Goal: Information Seeking & Learning: Learn about a topic

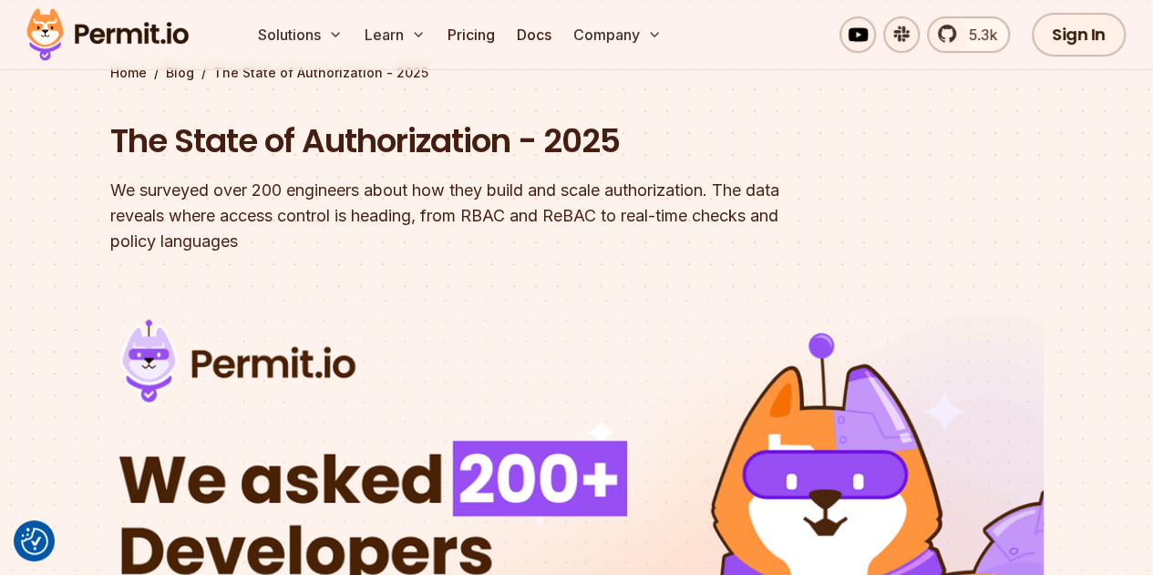
scroll to position [88, 0]
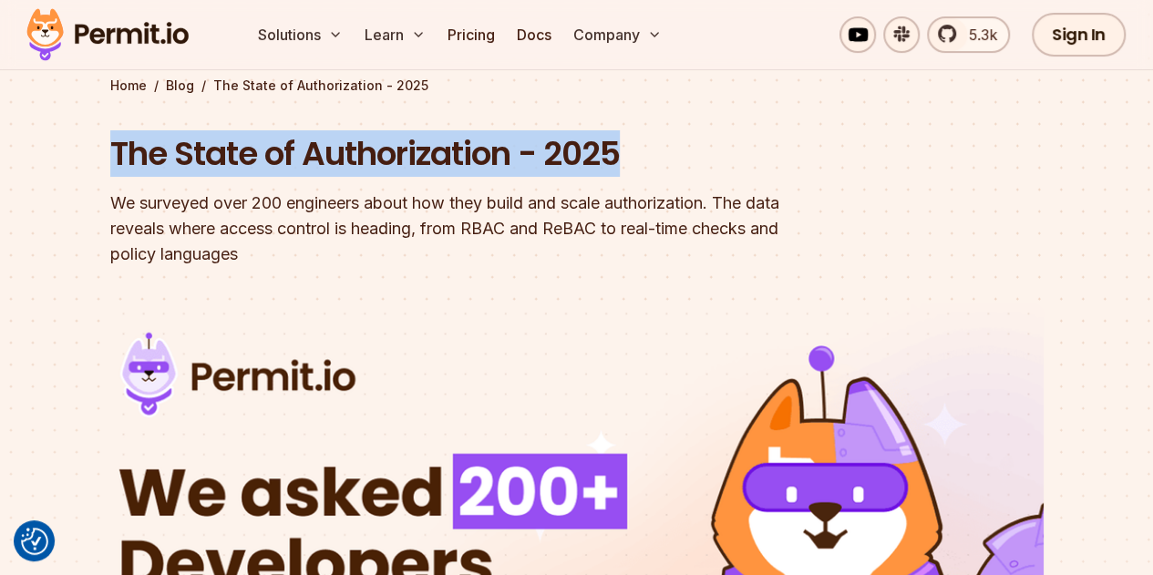
drag, startPoint x: 638, startPoint y: 157, endPoint x: 113, endPoint y: 161, distance: 525.2
click at [113, 161] on h1 "The State of Authorization - 2025" at bounding box center [460, 154] width 700 height 46
copy h1 "The State of Authorization - 2025"
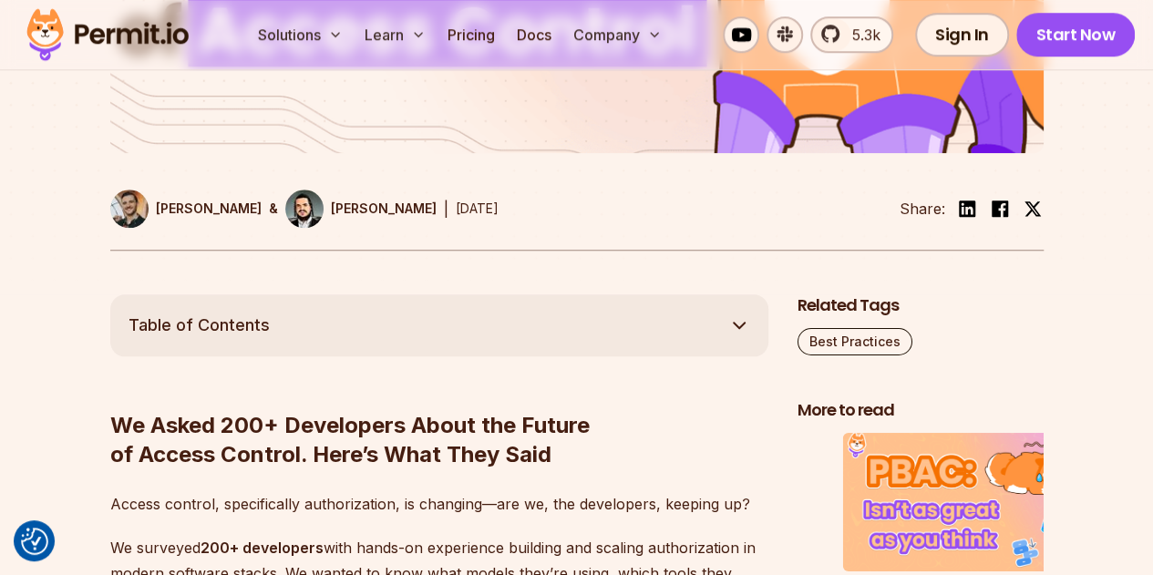
scroll to position [762, 0]
drag, startPoint x: 507, startPoint y: 214, endPoint x: 157, endPoint y: 218, distance: 350.1
click at [157, 218] on div "[PERSON_NAME] & [PERSON_NAME] | [DATE] Share:" at bounding box center [577, 221] width 934 height 61
copy div "[PERSON_NAME] & [PERSON_NAME] | [DATE]"
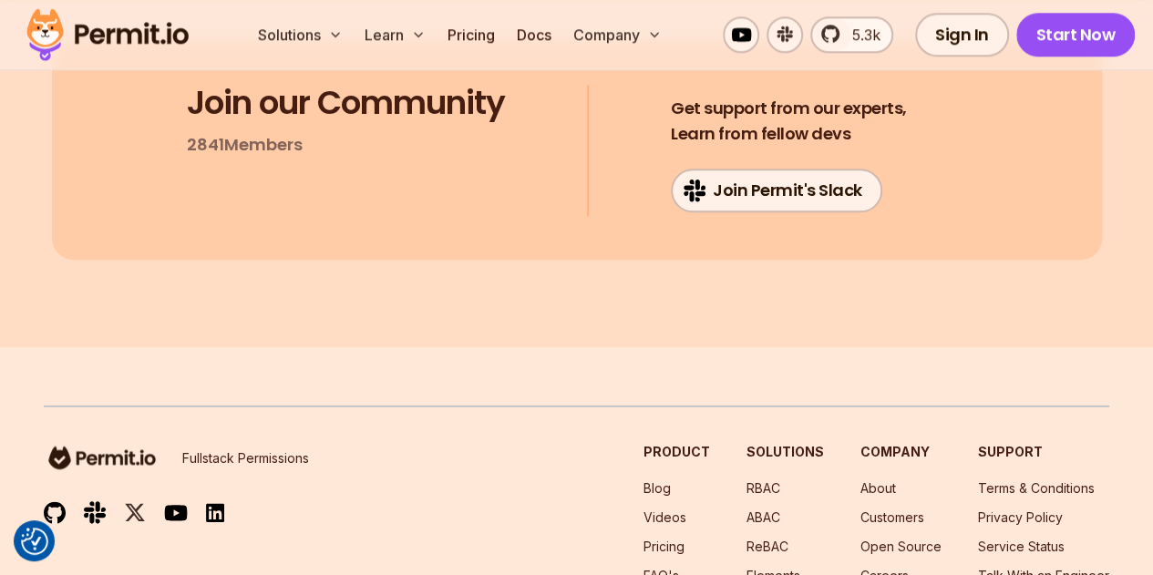
scroll to position [14942, 0]
